Goal: Task Accomplishment & Management: Use online tool/utility

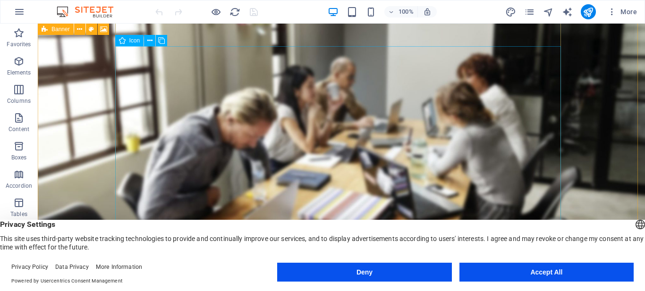
scroll to position [6138, 0]
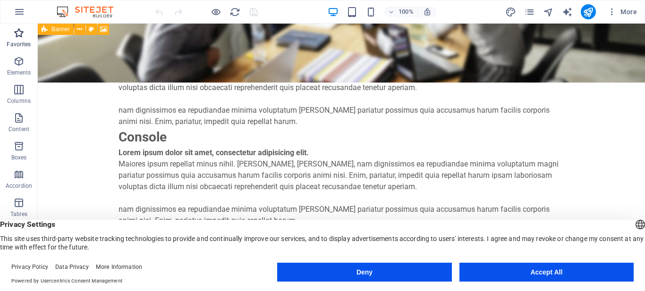
click at [24, 29] on icon "button" at bounding box center [18, 32] width 11 height 11
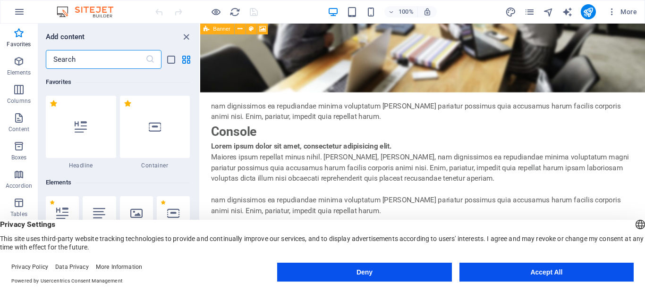
scroll to position [172, 0]
click at [390, 17] on span "95%" at bounding box center [400, 11] width 25 height 11
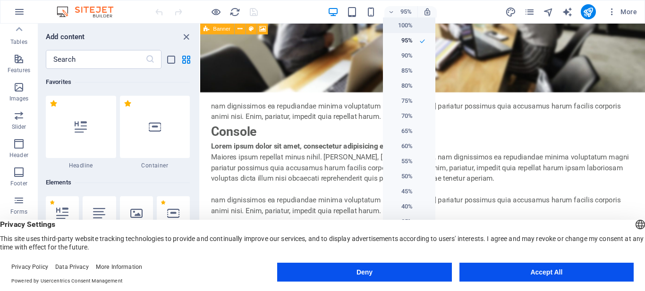
click at [405, 28] on h6 "100%" at bounding box center [401, 25] width 24 height 11
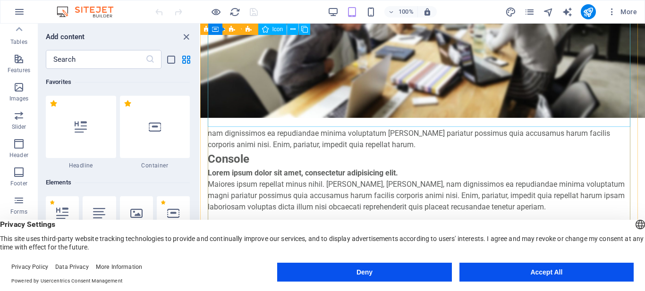
scroll to position [5896, 0]
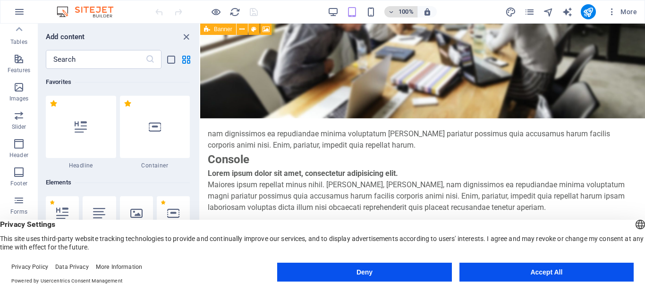
click at [389, 12] on icon "button" at bounding box center [391, 12] width 7 height 6
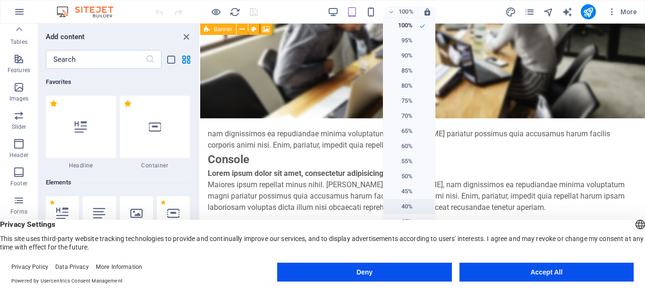
click at [409, 200] on li "40%" at bounding box center [409, 206] width 52 height 15
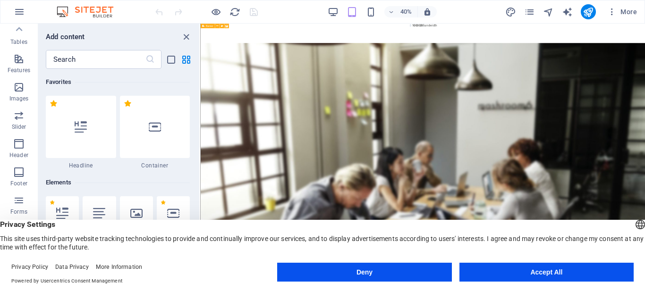
scroll to position [6408, 0]
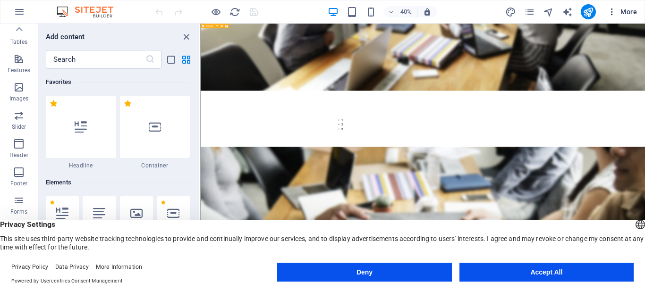
click at [607, 10] on icon "button" at bounding box center [611, 11] width 9 height 9
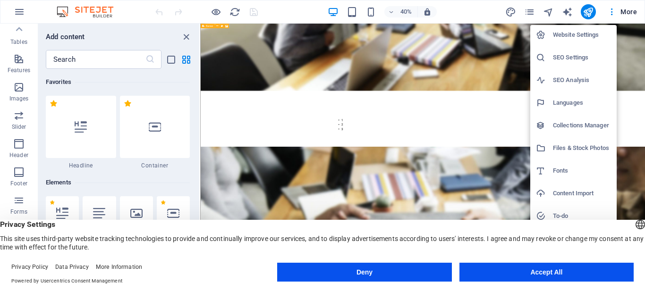
scroll to position [0, 0]
click at [599, 32] on h6 "Website Settings" at bounding box center [582, 36] width 58 height 11
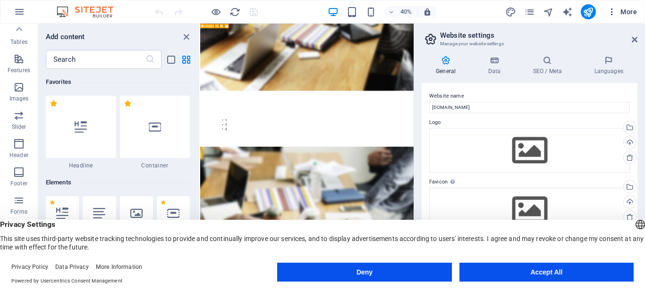
click at [616, 13] on span "More" at bounding box center [622, 11] width 30 height 9
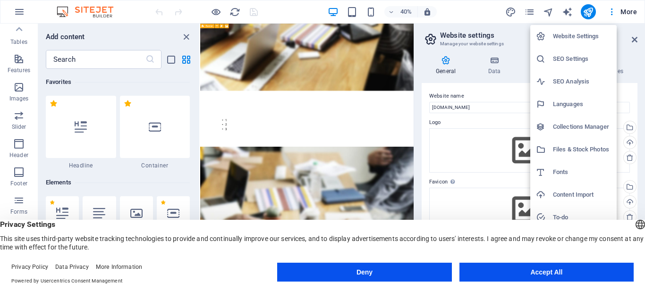
click at [584, 79] on h6 "SEO Analysis" at bounding box center [582, 81] width 58 height 11
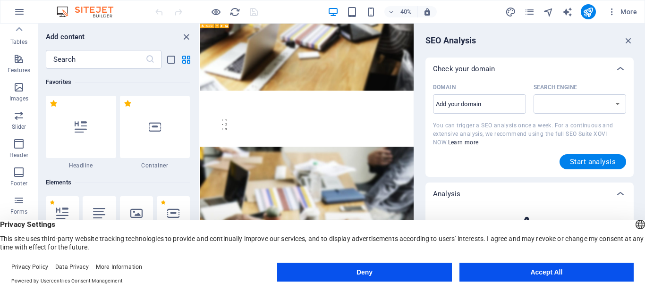
select select "[DOMAIN_NAME]"
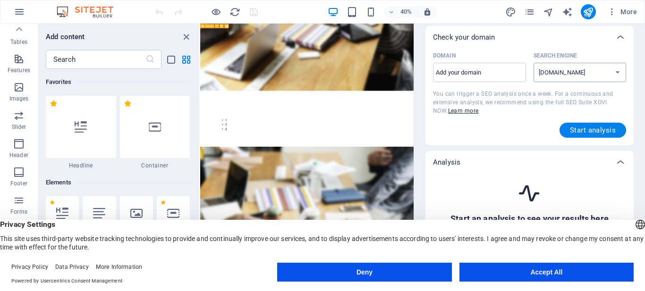
scroll to position [47, 0]
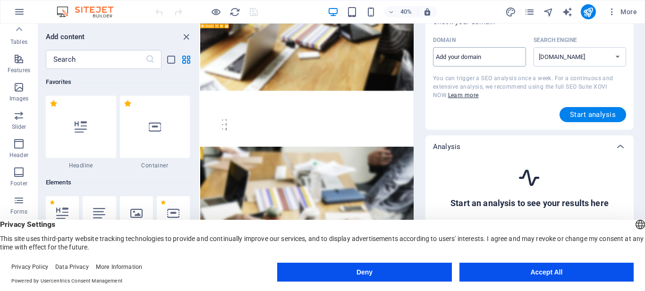
click at [513, 61] on input "Domain ​" at bounding box center [479, 57] width 93 height 15
type input "[DOMAIN_NAME]"
select select "[DOMAIN_NAME]"
type input "[DOMAIN_NAME]"
select select "[DOMAIN_NAME]"
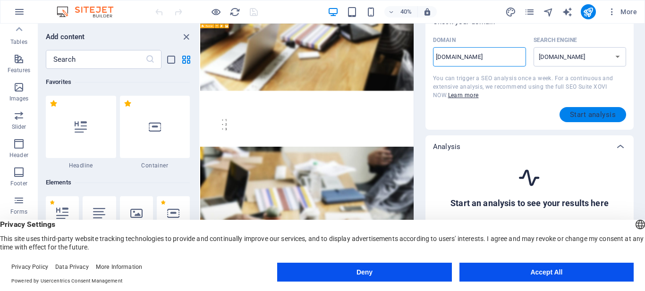
type input "[DOMAIN_NAME]"
click at [606, 113] on span "Start analysis" at bounding box center [593, 115] width 46 height 8
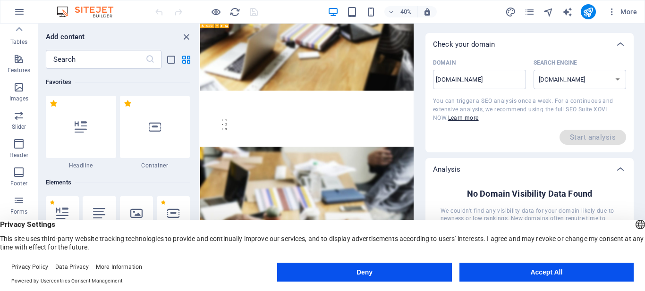
scroll to position [0, 0]
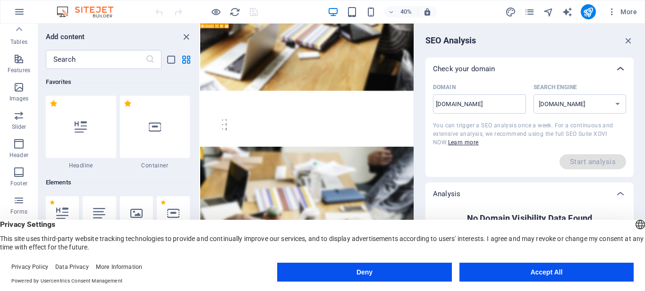
click at [616, 66] on icon at bounding box center [620, 68] width 11 height 11
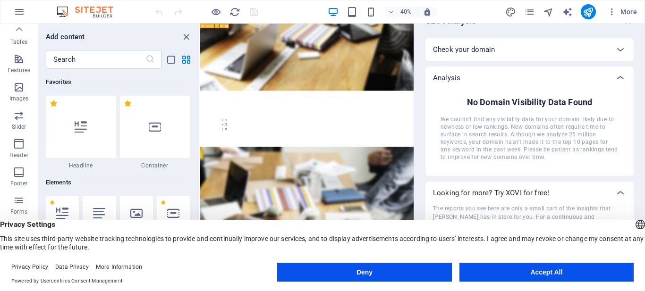
scroll to position [69, 0]
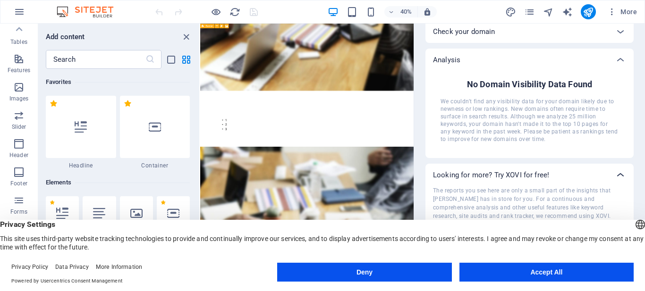
click at [609, 164] on div at bounding box center [620, 175] width 23 height 23
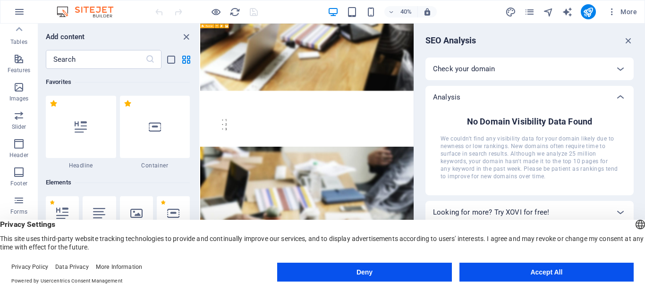
scroll to position [0, 0]
click at [621, 69] on icon at bounding box center [620, 68] width 11 height 11
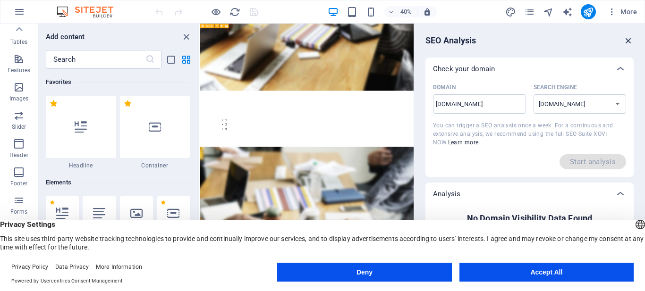
click at [627, 36] on icon "button" at bounding box center [628, 40] width 10 height 10
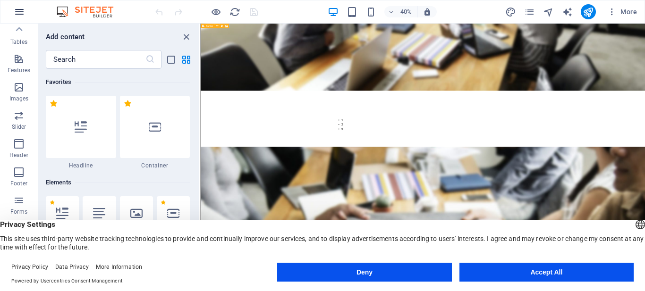
click at [23, 7] on icon "button" at bounding box center [19, 11] width 11 height 11
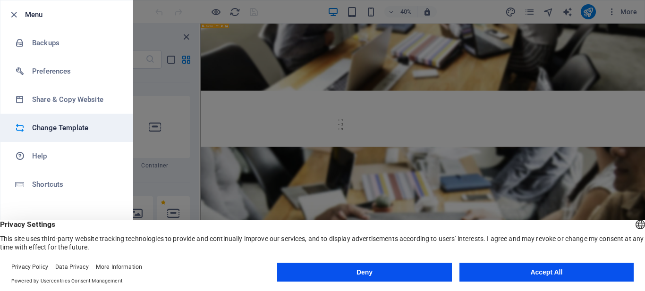
click at [74, 128] on h6 "Change Template" at bounding box center [75, 127] width 87 height 11
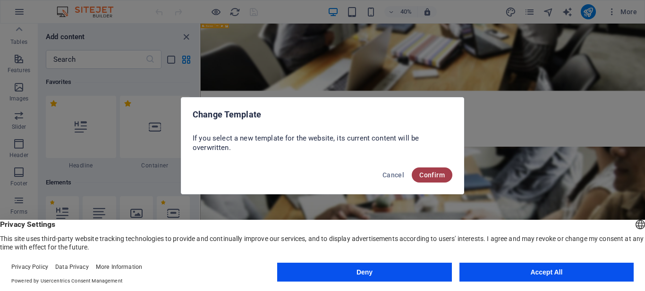
click at [441, 173] on span "Confirm" at bounding box center [431, 175] width 25 height 8
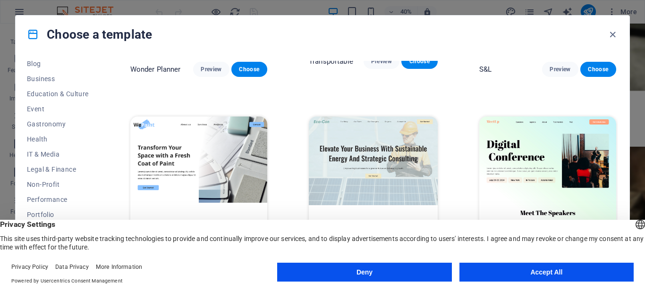
scroll to position [127, 0]
click at [64, 86] on button "Business" at bounding box center [58, 92] width 62 height 15
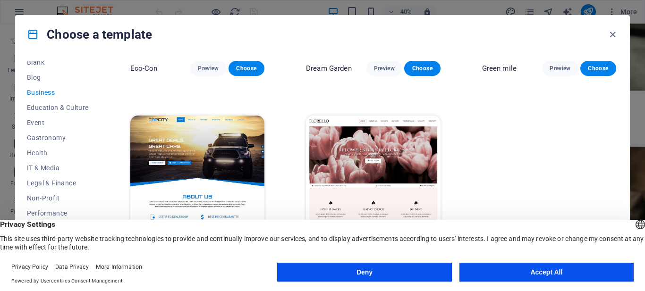
scroll to position [0, 0]
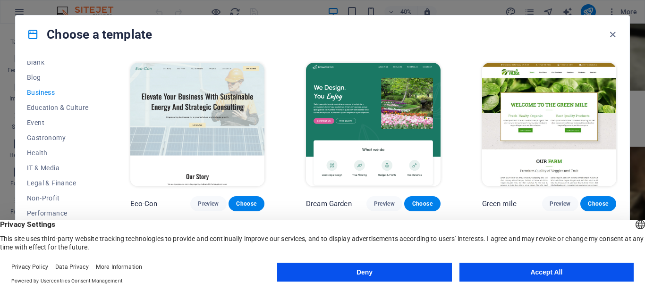
click at [618, 42] on div "Choose a template" at bounding box center [323, 35] width 614 height 38
click at [615, 37] on icon "button" at bounding box center [612, 34] width 11 height 11
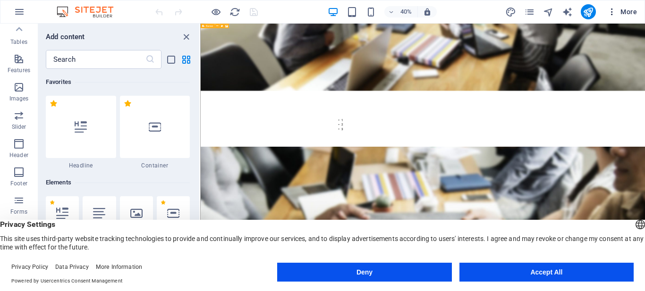
click at [623, 16] on span "More" at bounding box center [622, 11] width 30 height 9
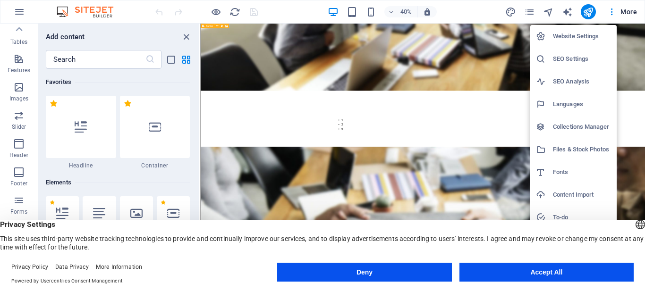
scroll to position [9, 0]
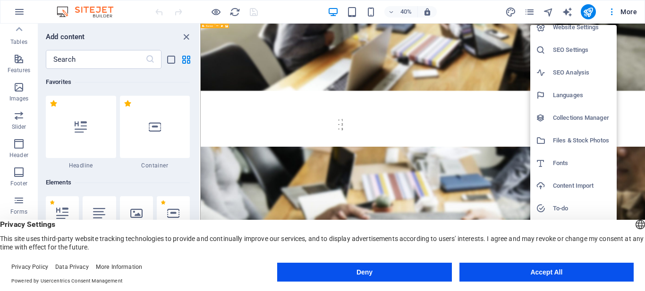
click at [10, 11] on div at bounding box center [322, 145] width 645 height 291
